Goal: Task Accomplishment & Management: Manage account settings

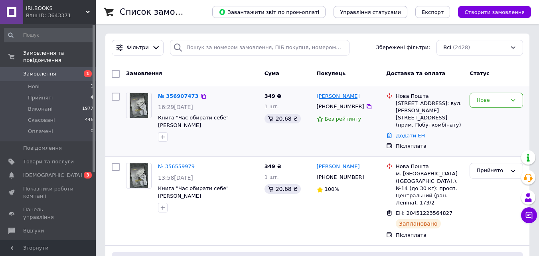
click at [340, 97] on link "[PERSON_NAME]" at bounding box center [338, 97] width 43 height 8
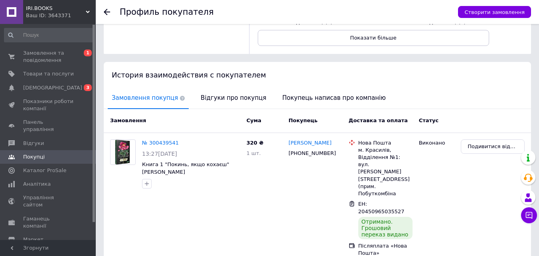
click at [218, 95] on span "Відгуки про покупця" at bounding box center [233, 98] width 73 height 20
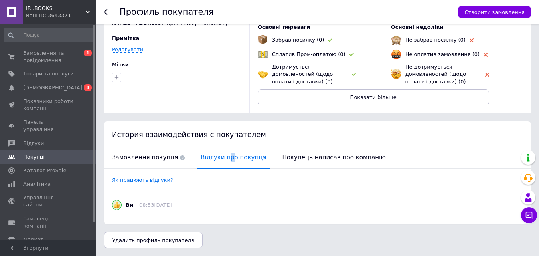
scroll to position [60, 0]
click at [149, 157] on span "Замовлення покупця" at bounding box center [148, 157] width 81 height 20
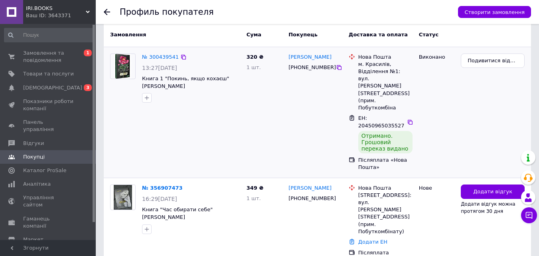
scroll to position [208, 0]
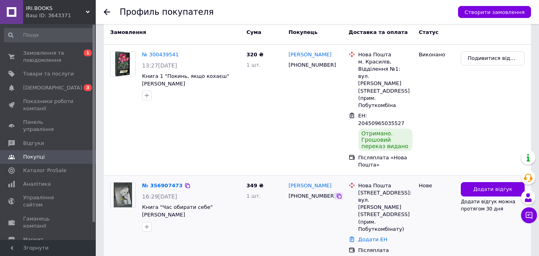
click at [337, 194] on icon at bounding box center [339, 196] width 5 height 5
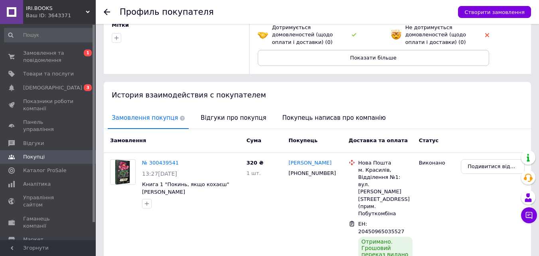
scroll to position [88, 0]
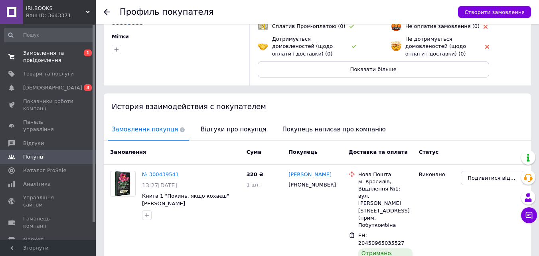
click at [69, 58] on span "Замовлення та повідомлення" at bounding box center [48, 56] width 51 height 14
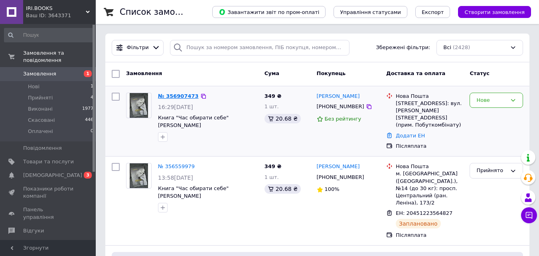
click at [177, 97] on link "№ 356907473" at bounding box center [178, 96] width 41 height 6
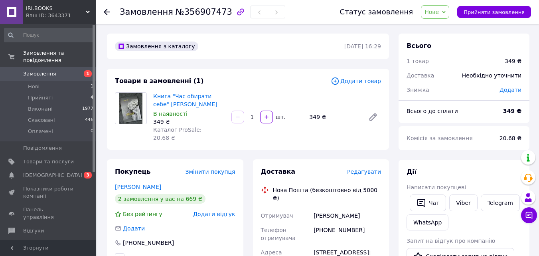
click at [109, 13] on icon at bounding box center [107, 12] width 6 height 6
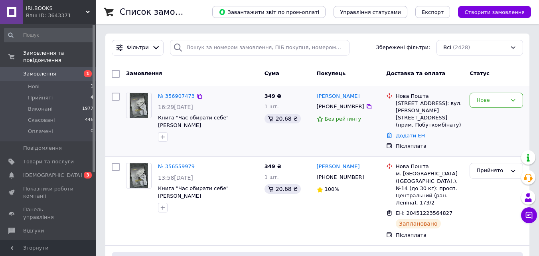
drag, startPoint x: 357, startPoint y: 108, endPoint x: 353, endPoint y: 102, distance: 7.2
click at [366, 108] on icon at bounding box center [369, 106] width 6 height 6
